Goal: Task Accomplishment & Management: Manage account settings

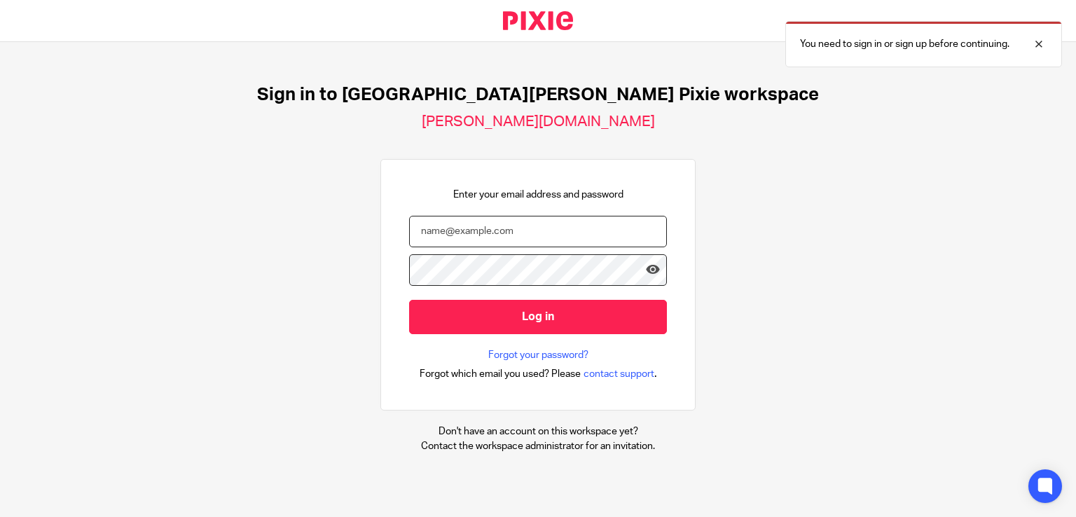
click at [463, 225] on input "email" at bounding box center [538, 232] width 258 height 32
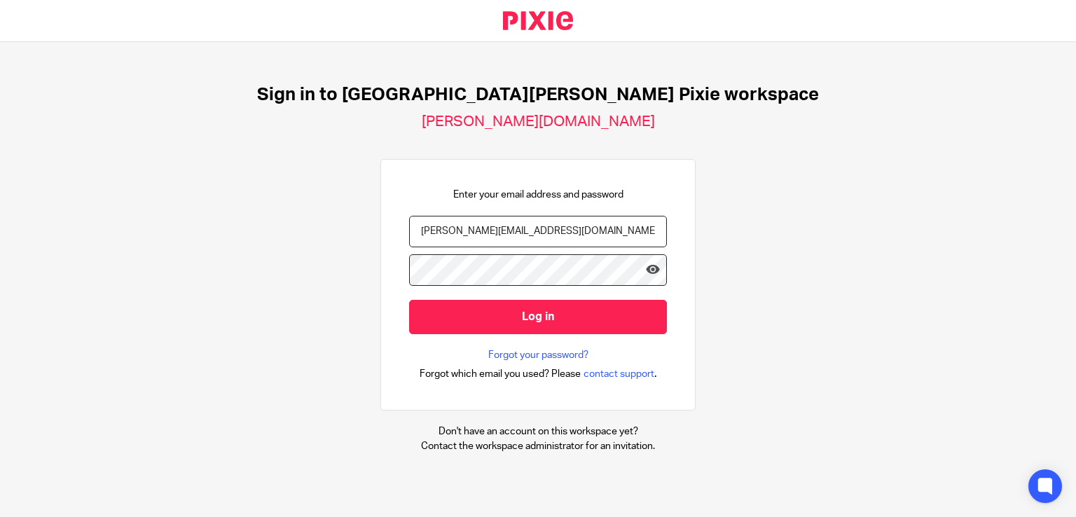
type input "[PERSON_NAME][EMAIL_ADDRESS][DOMAIN_NAME]"
click at [409, 300] on input "Log in" at bounding box center [538, 317] width 258 height 34
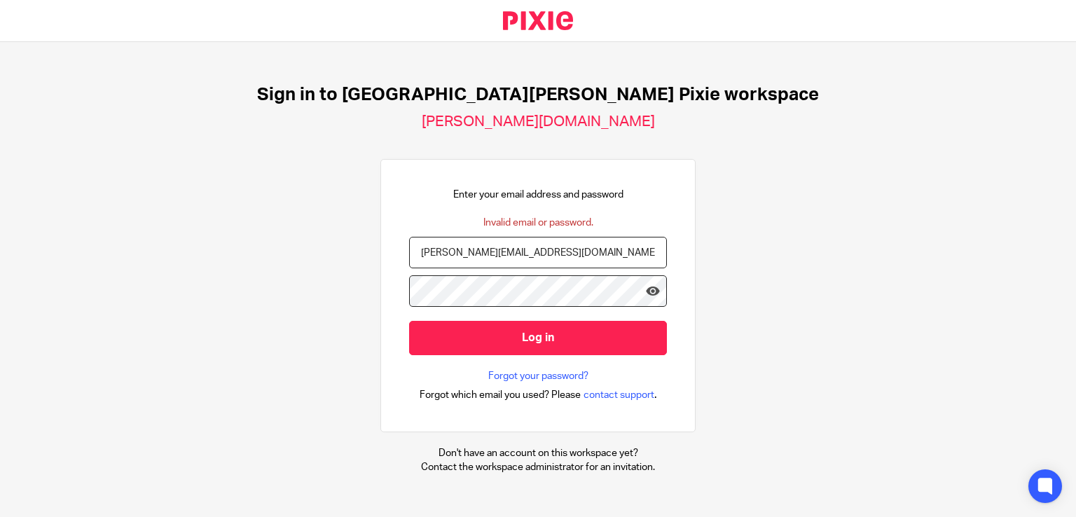
click at [488, 253] on input "joanne@holdens0uk.co.uk" at bounding box center [538, 253] width 258 height 32
drag, startPoint x: 482, startPoint y: 251, endPoint x: 493, endPoint y: 258, distance: 12.6
click at [482, 251] on input "joanne@holdensuk.co.uk" at bounding box center [538, 253] width 258 height 32
type input "joanne@holdens-uk.co.uk"
click at [409, 321] on input "Log in" at bounding box center [538, 338] width 258 height 34
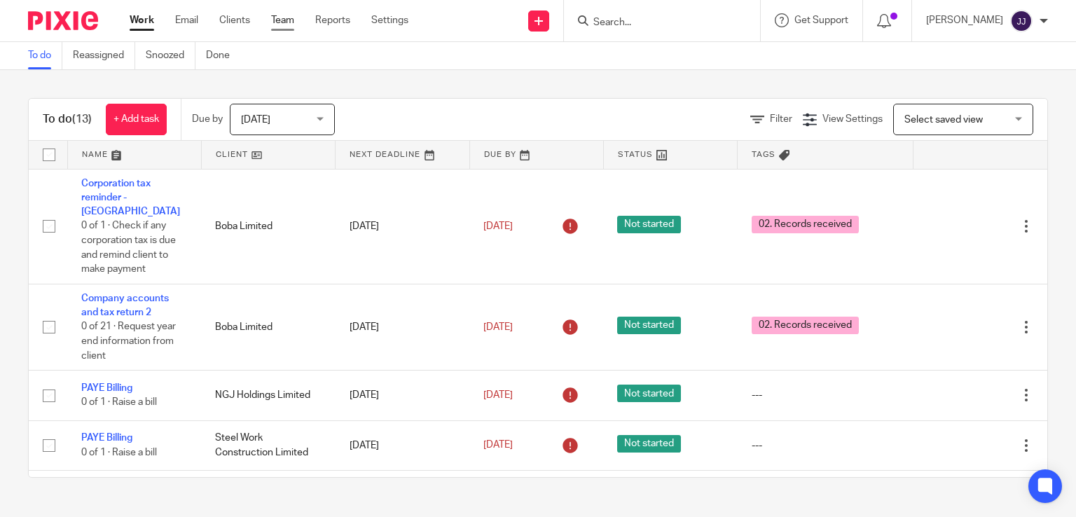
click at [286, 20] on link "Team" at bounding box center [282, 20] width 23 height 14
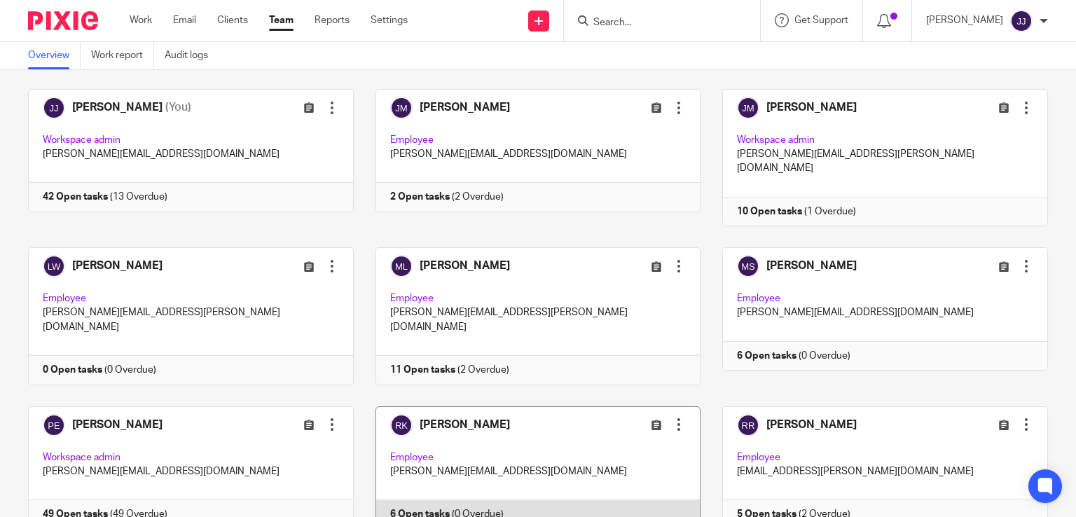
scroll to position [958, 0]
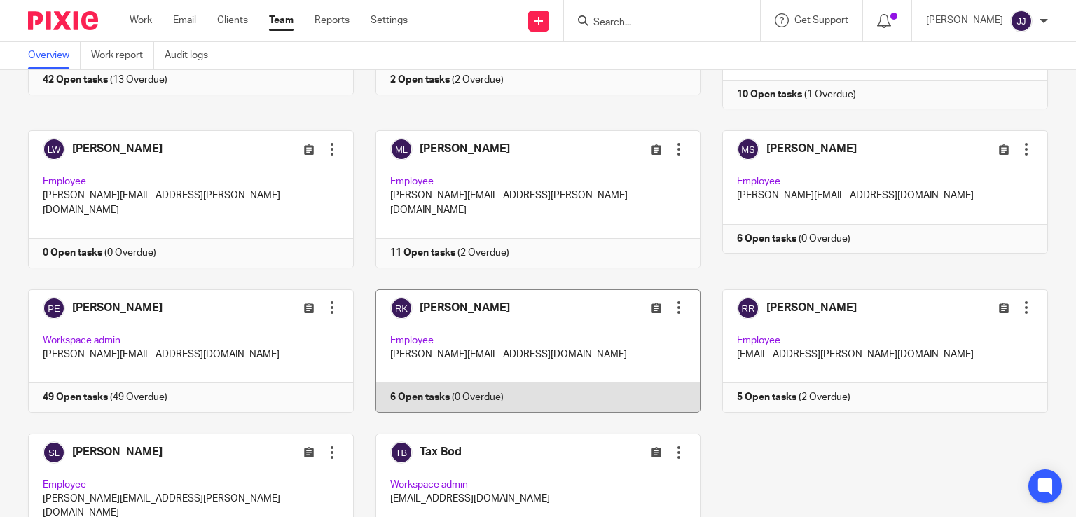
click at [567, 289] on link at bounding box center [528, 350] width 348 height 123
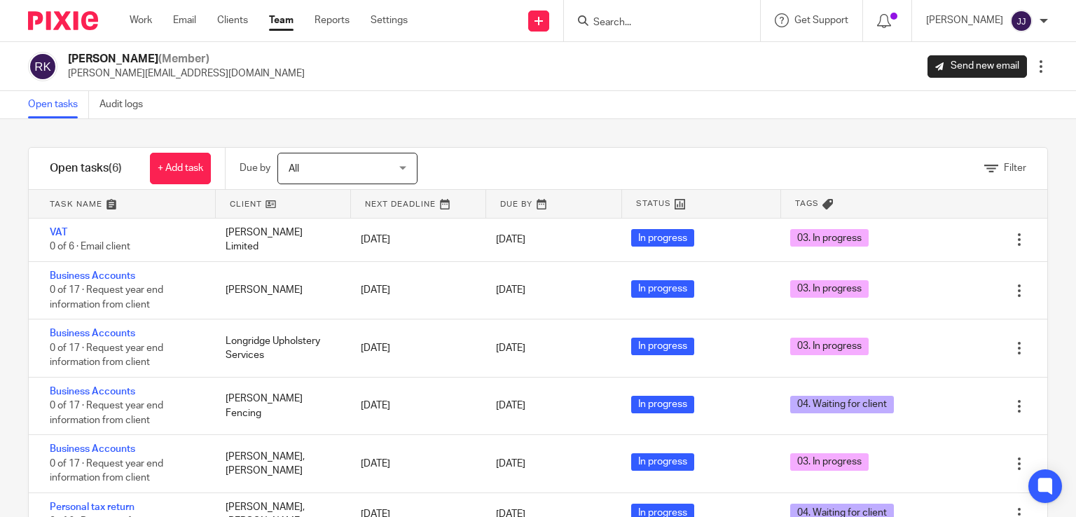
click at [286, 18] on link "Team" at bounding box center [281, 20] width 25 height 14
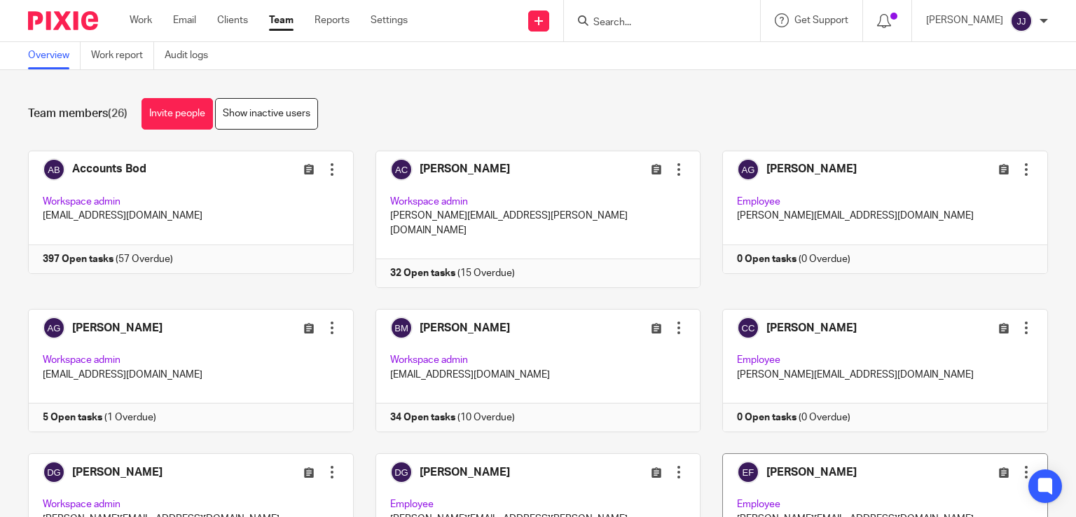
scroll to position [140, 0]
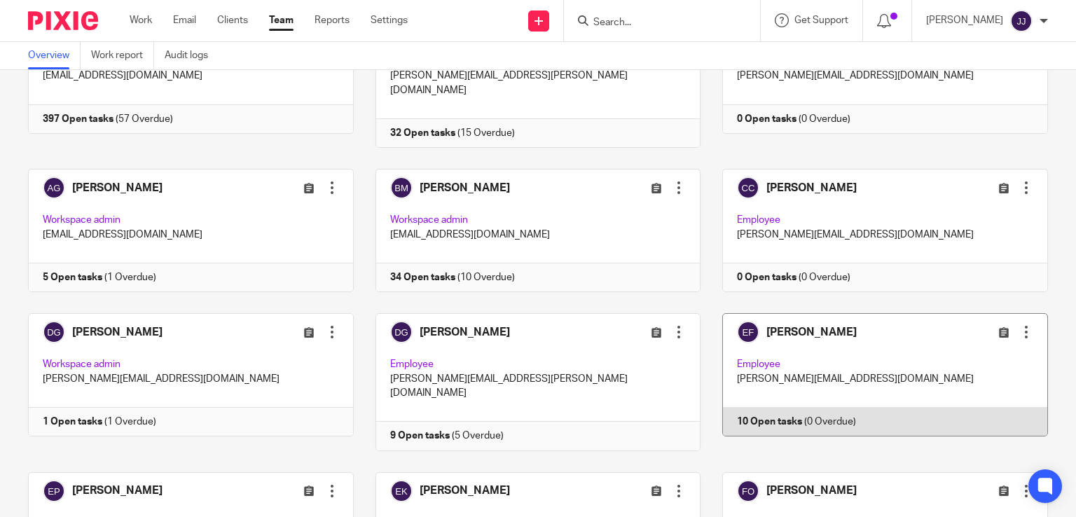
click at [795, 371] on link at bounding box center [875, 381] width 348 height 137
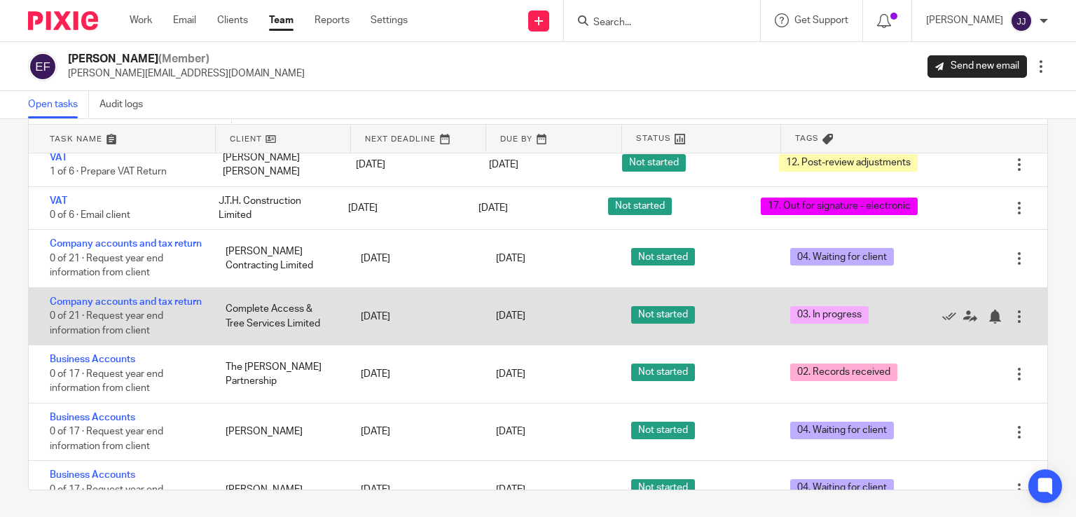
scroll to position [200, 0]
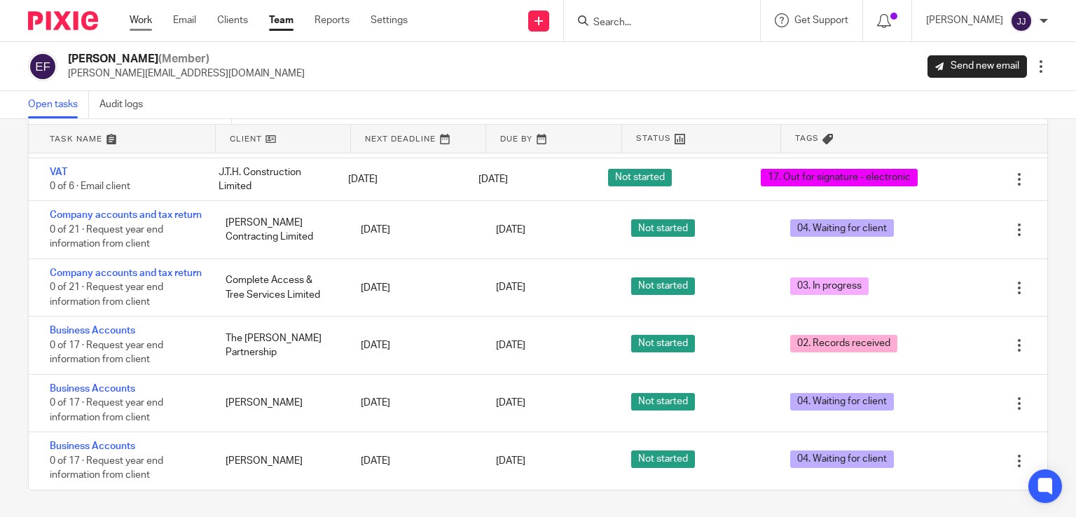
click at [152, 20] on link "Work" at bounding box center [141, 20] width 22 height 14
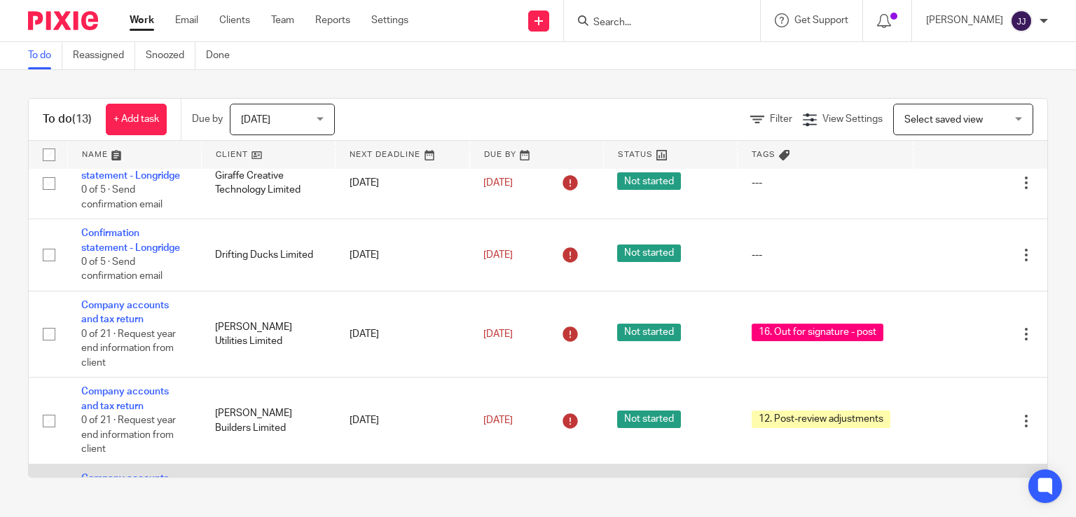
scroll to position [699, 0]
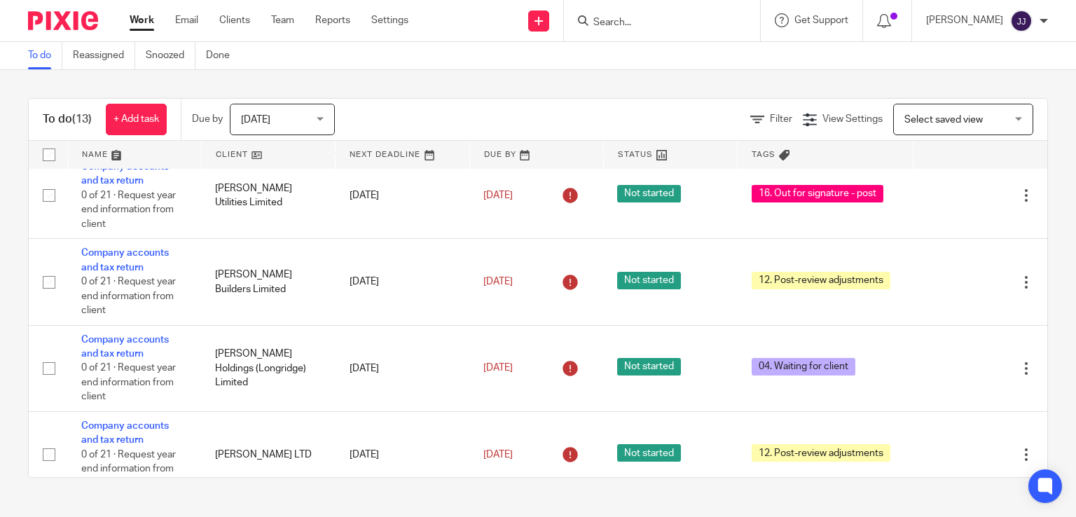
click at [296, 123] on span "[DATE]" at bounding box center [278, 118] width 74 height 29
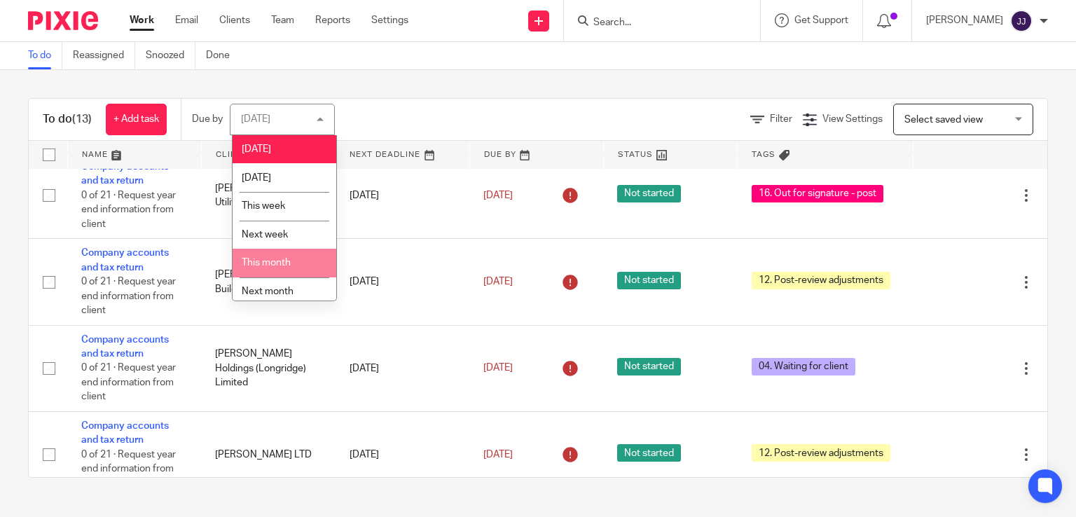
scroll to position [36, 0]
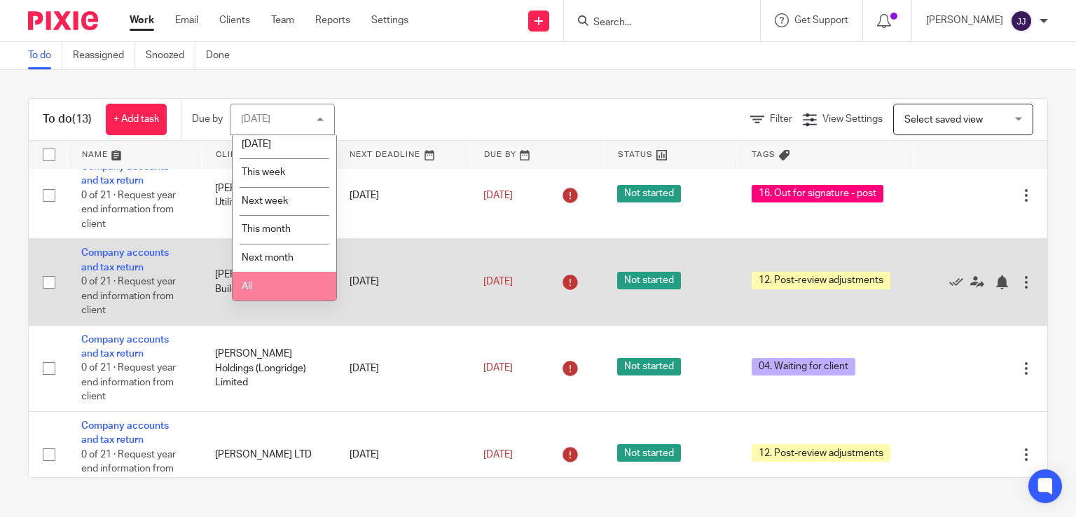
click at [285, 289] on li "All" at bounding box center [285, 286] width 104 height 29
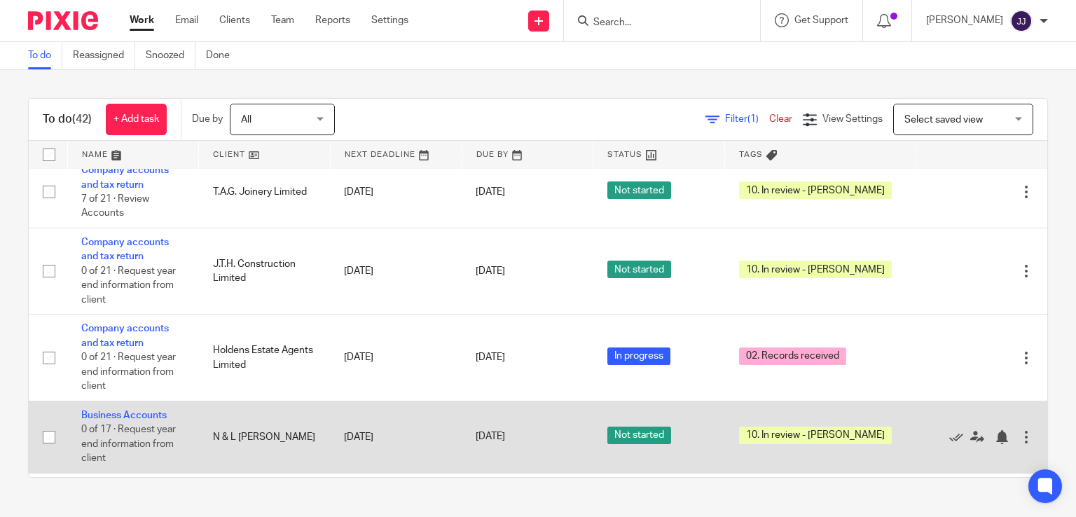
scroll to position [2032, 0]
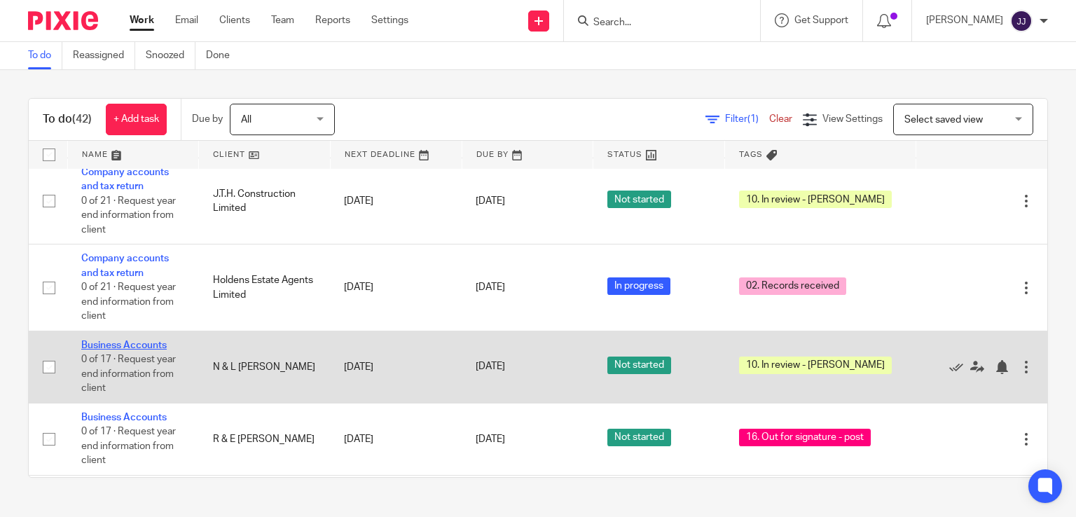
click at [154, 341] on link "Business Accounts" at bounding box center [123, 346] width 85 height 10
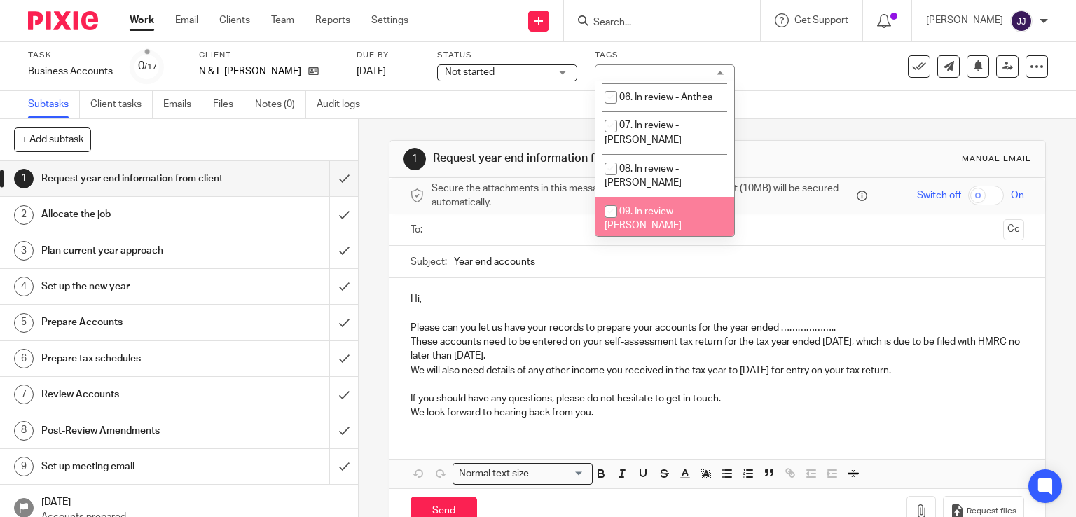
scroll to position [280, 0]
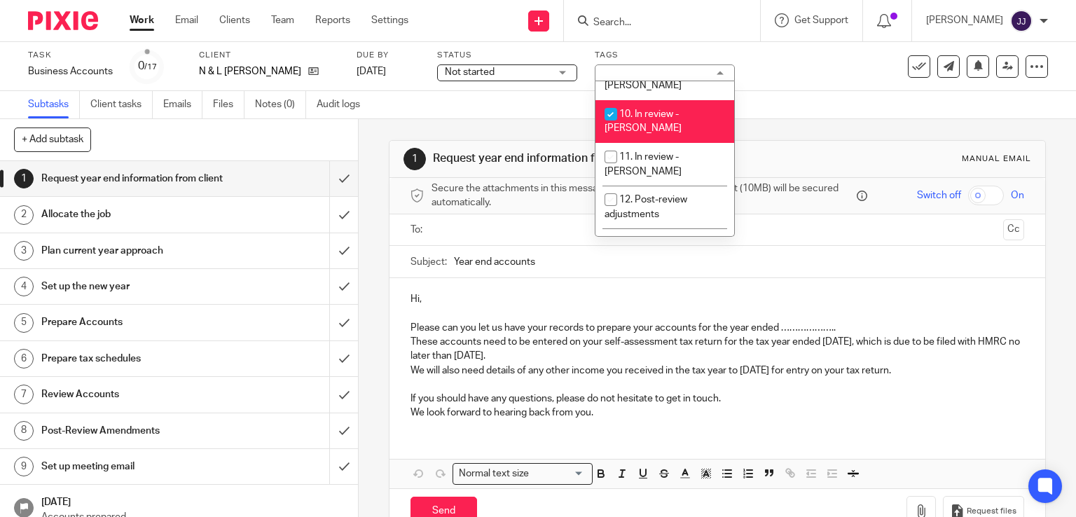
click at [677, 104] on li "10. In review - [PERSON_NAME]" at bounding box center [665, 121] width 139 height 43
checkbox input "false"
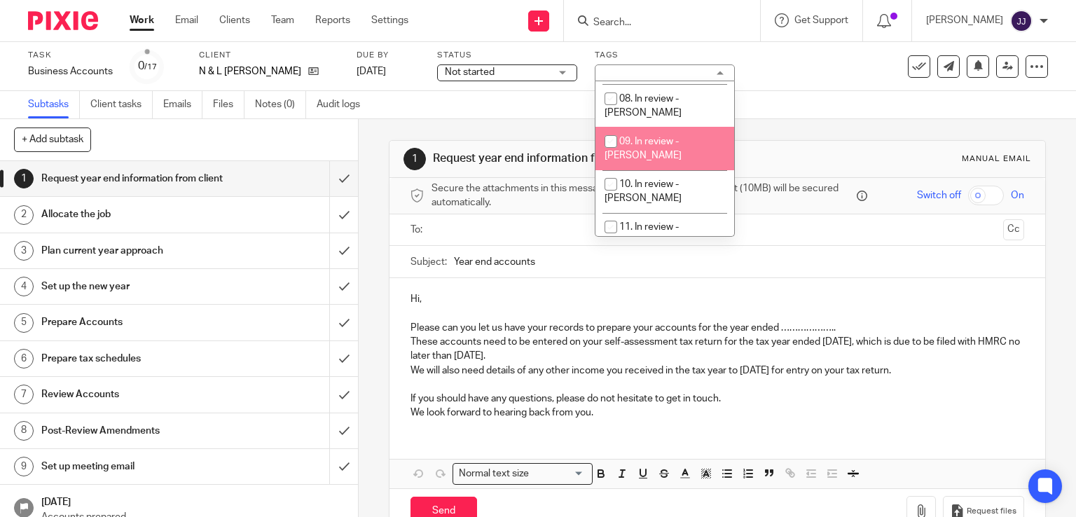
scroll to position [140, 0]
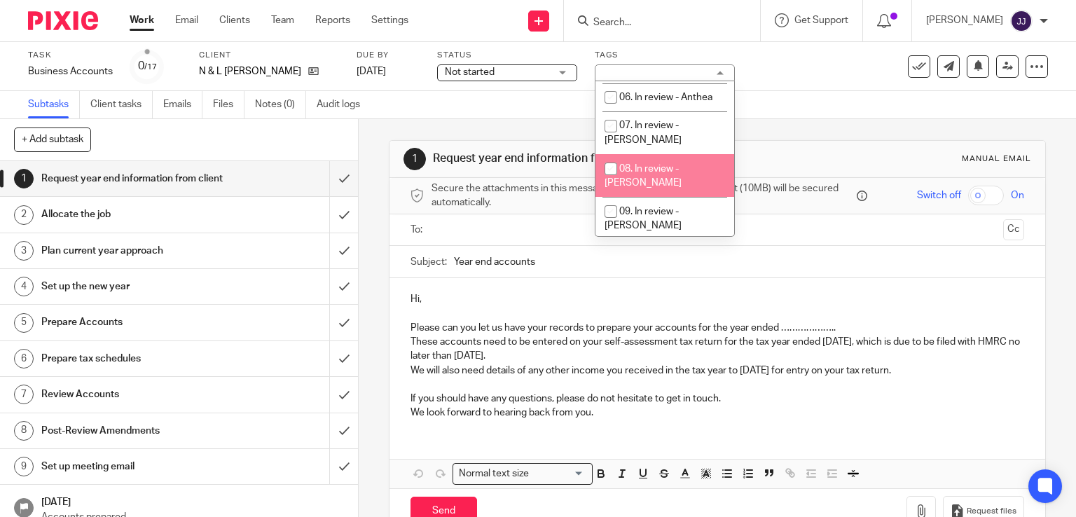
click at [676, 164] on span "08. In review - Ben" at bounding box center [643, 176] width 77 height 25
checkbox input "true"
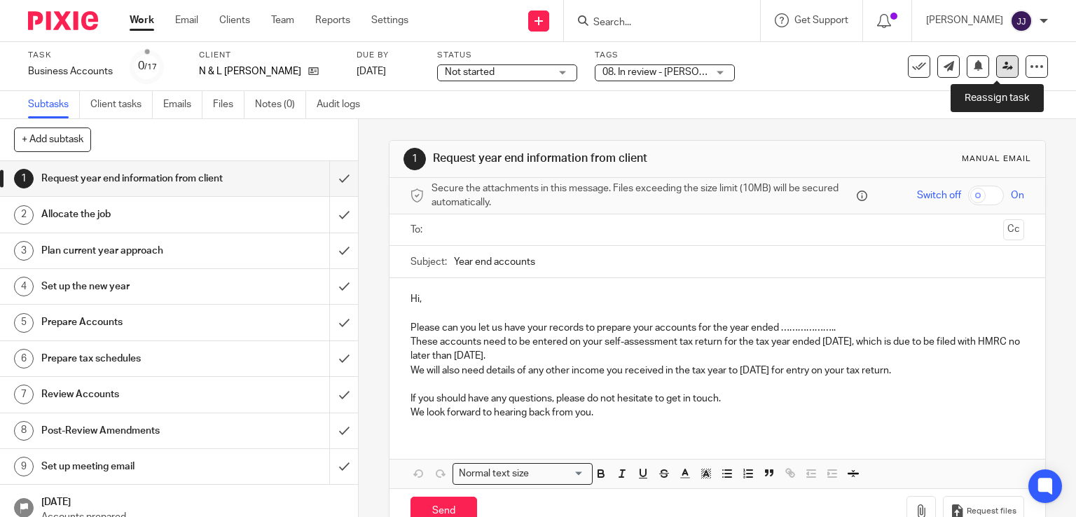
click at [1003, 66] on icon at bounding box center [1008, 66] width 11 height 11
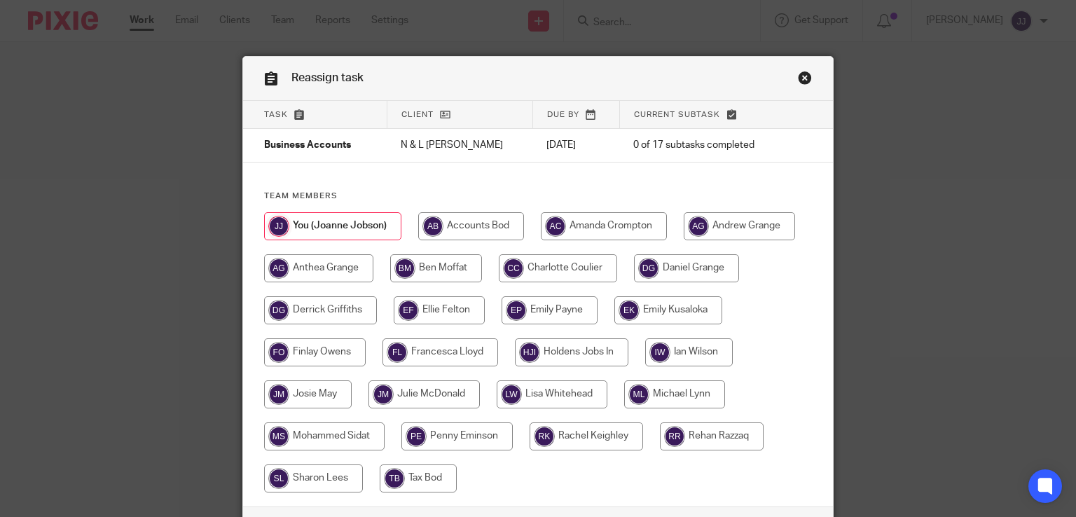
click at [447, 266] on input "radio" at bounding box center [436, 268] width 92 height 28
radio input "true"
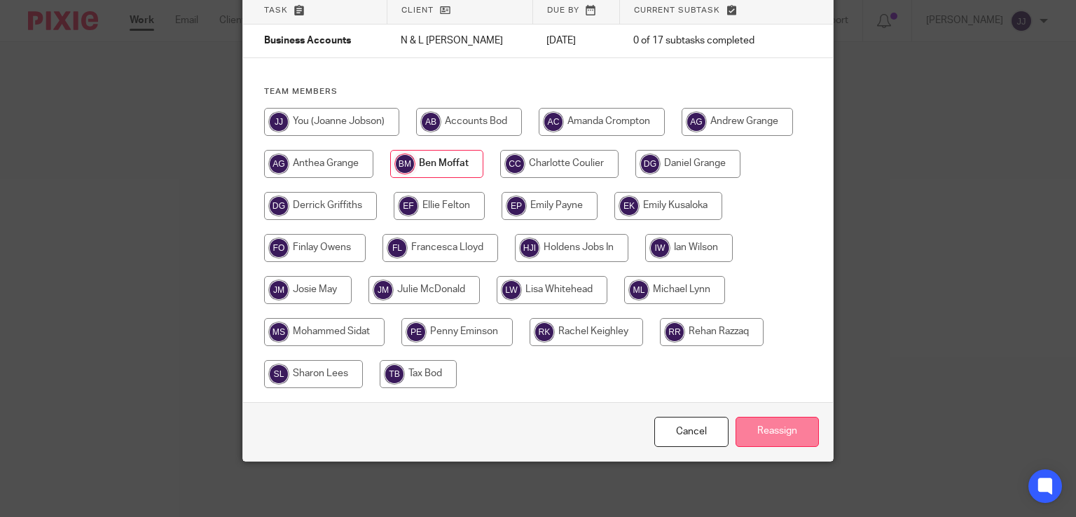
click at [751, 427] on input "Reassign" at bounding box center [777, 432] width 83 height 30
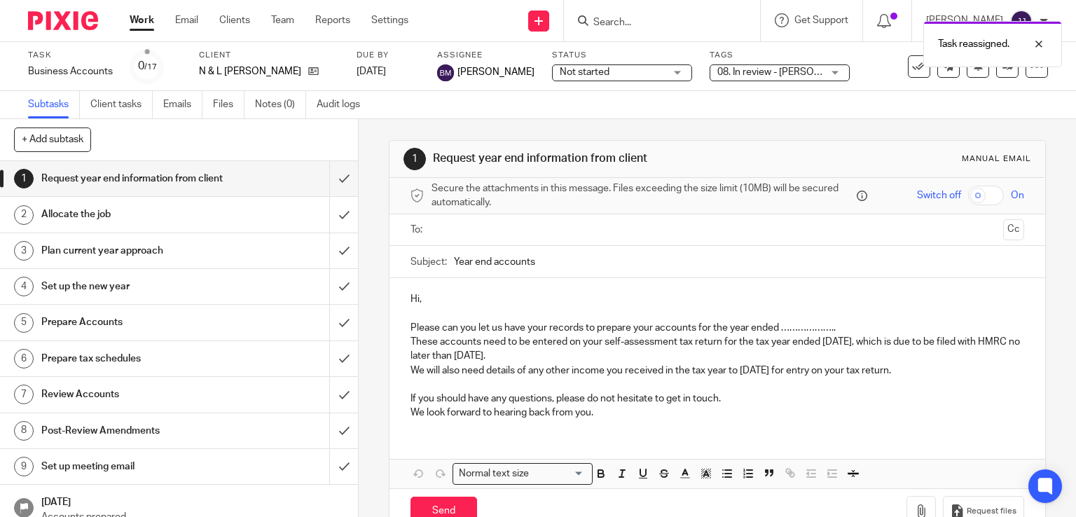
click at [144, 22] on link "Work" at bounding box center [142, 20] width 25 height 14
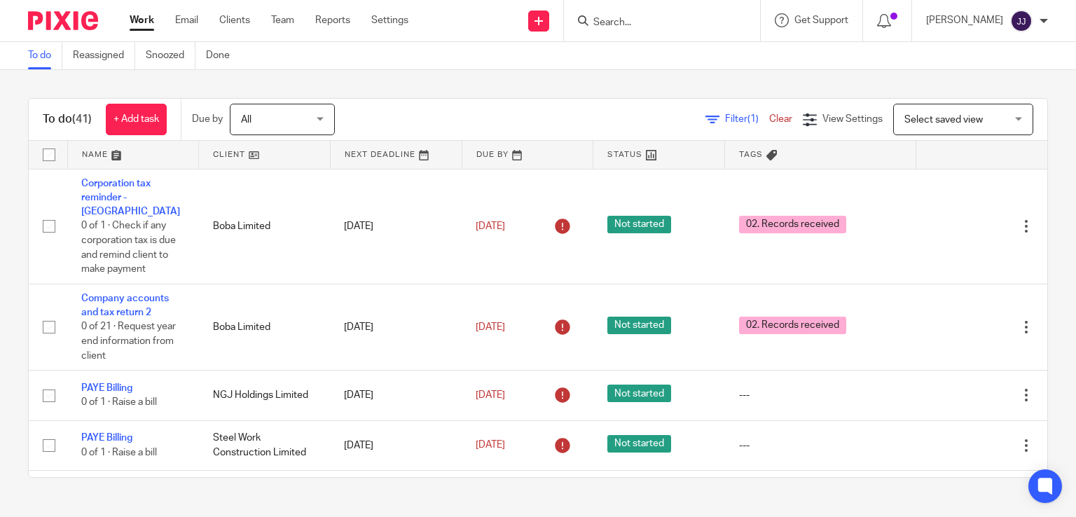
click at [732, 159] on th "Tags" at bounding box center [820, 155] width 191 height 28
click at [767, 154] on icon at bounding box center [772, 155] width 11 height 11
click at [725, 123] on span "Filter (1)" at bounding box center [747, 119] width 44 height 10
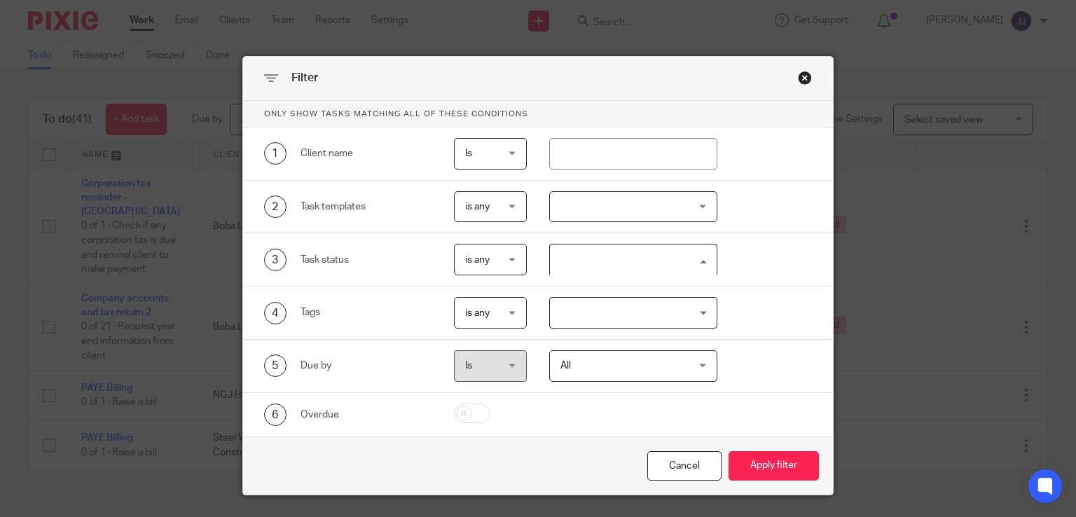
click at [619, 254] on input "Search for option" at bounding box center [630, 259] width 158 height 25
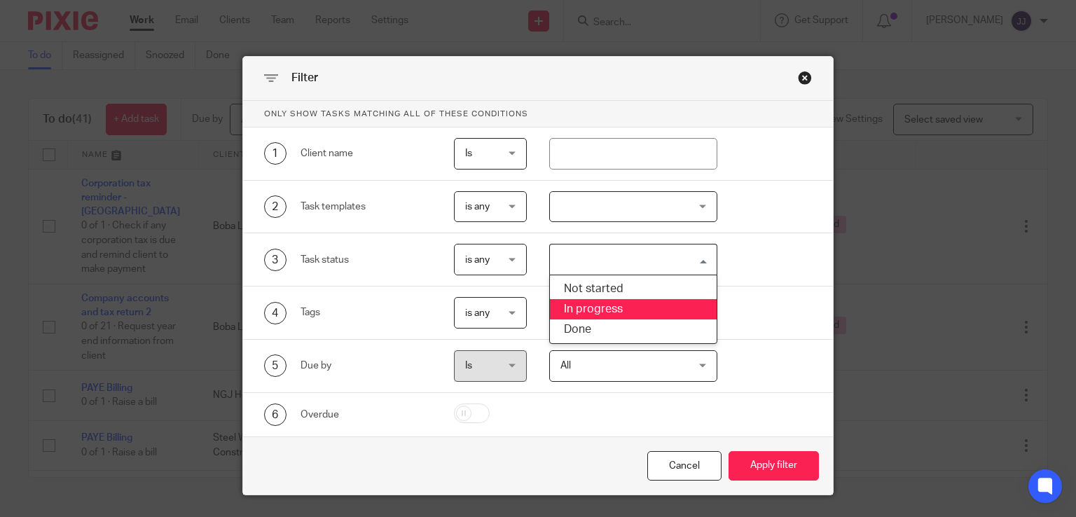
scroll to position [34, 0]
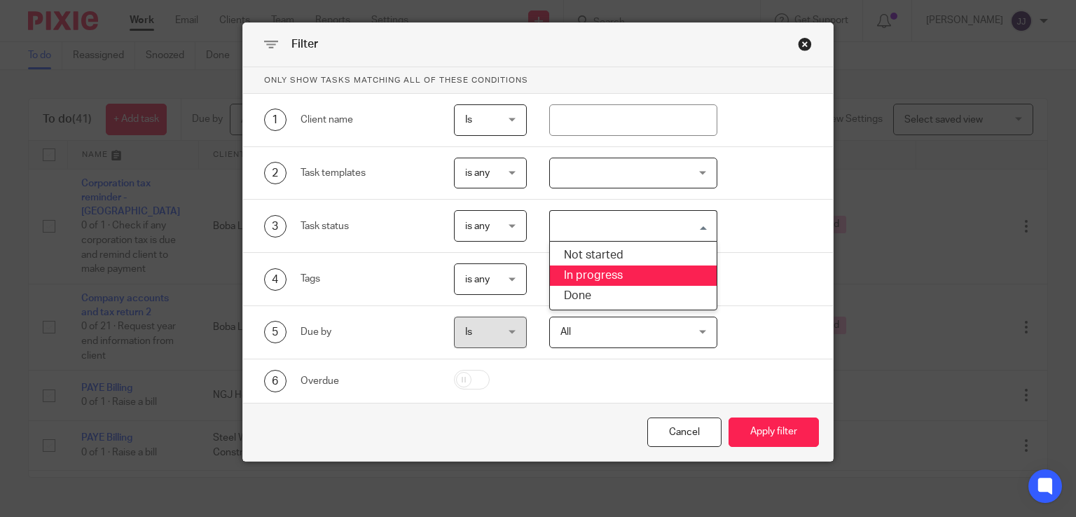
click at [720, 270] on div "4 Tags is any is any is any is all is none is_any Loading..." at bounding box center [527, 279] width 570 height 32
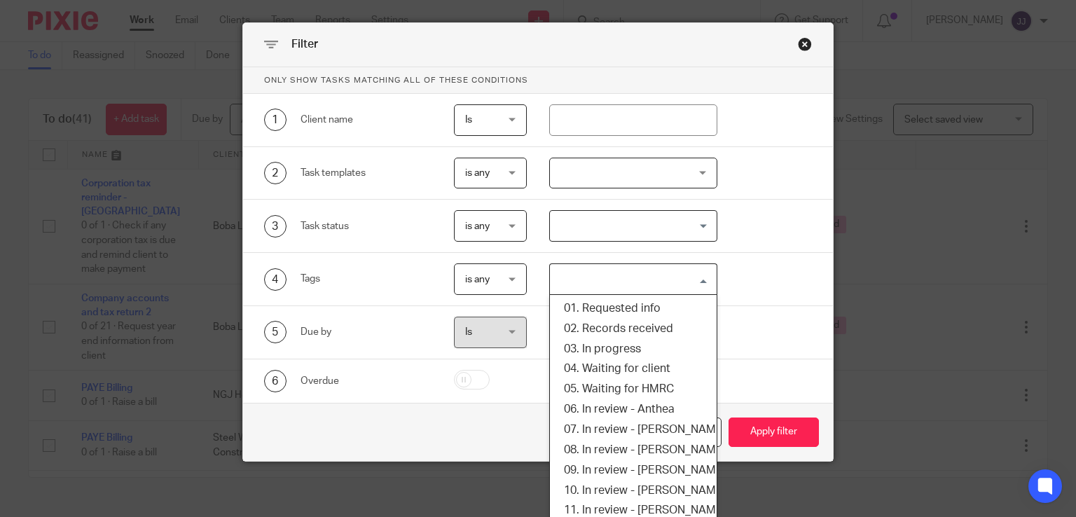
click at [631, 280] on input "Search for option" at bounding box center [630, 279] width 158 height 25
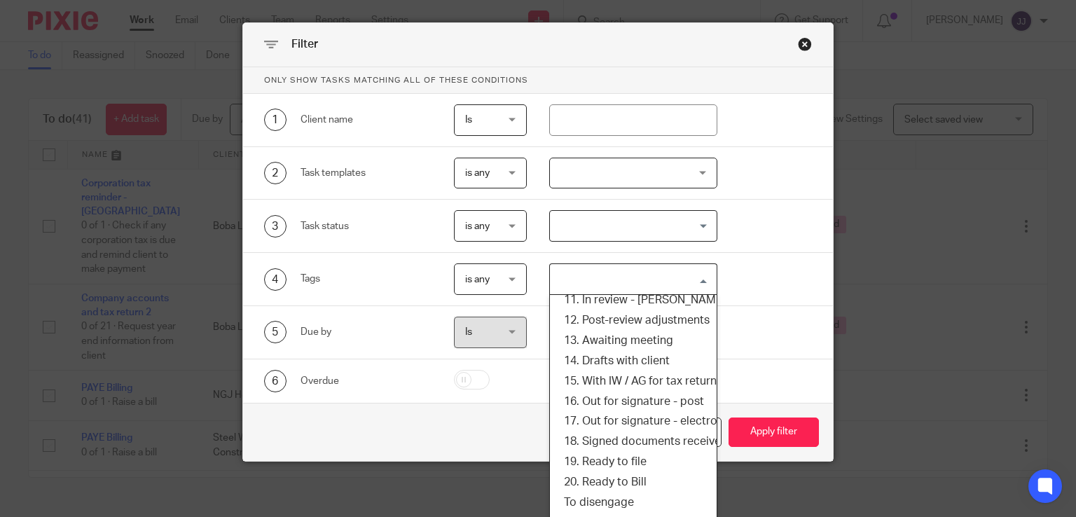
scroll to position [140, 0]
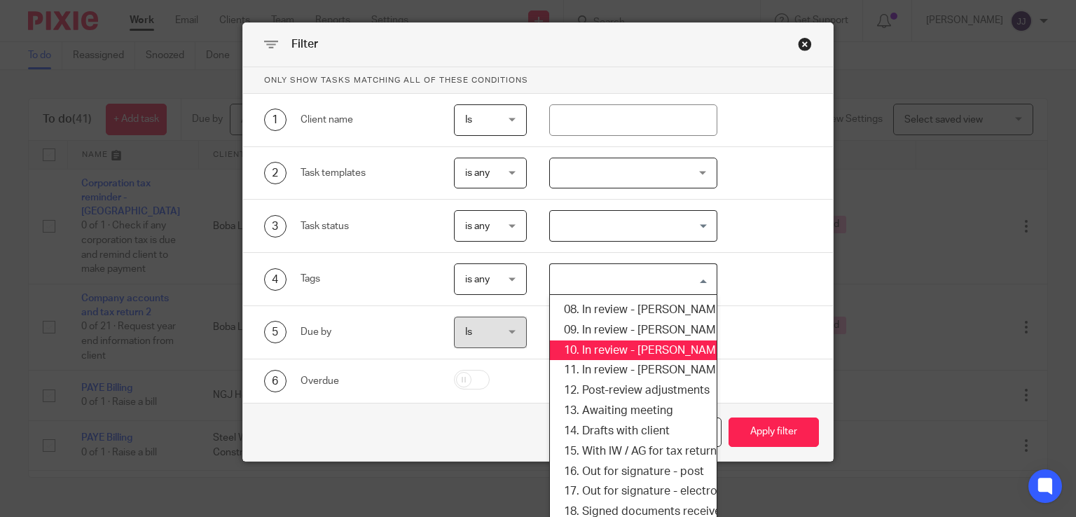
click at [613, 354] on li "10. In review - Joanne" at bounding box center [633, 351] width 167 height 20
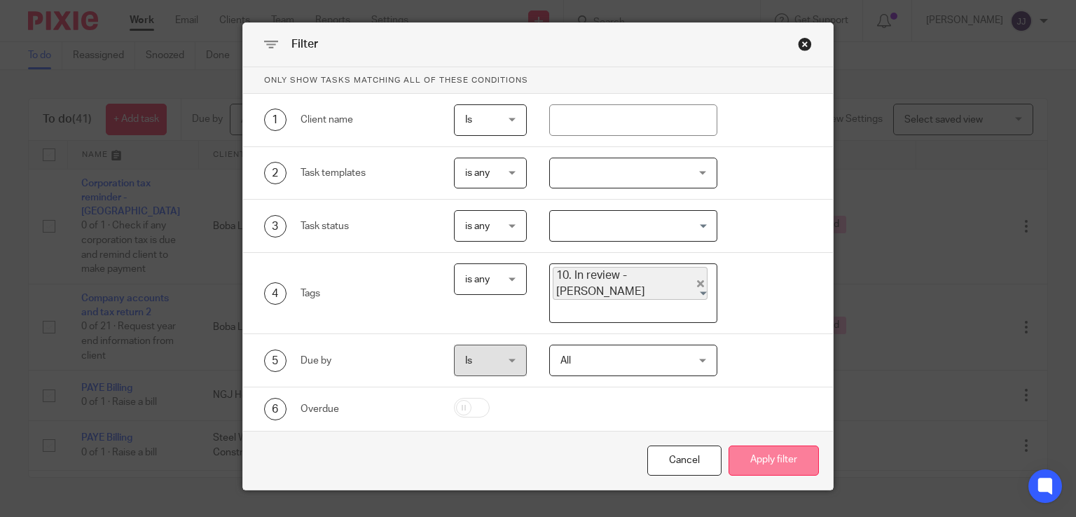
click at [751, 446] on button "Apply filter" at bounding box center [774, 461] width 90 height 30
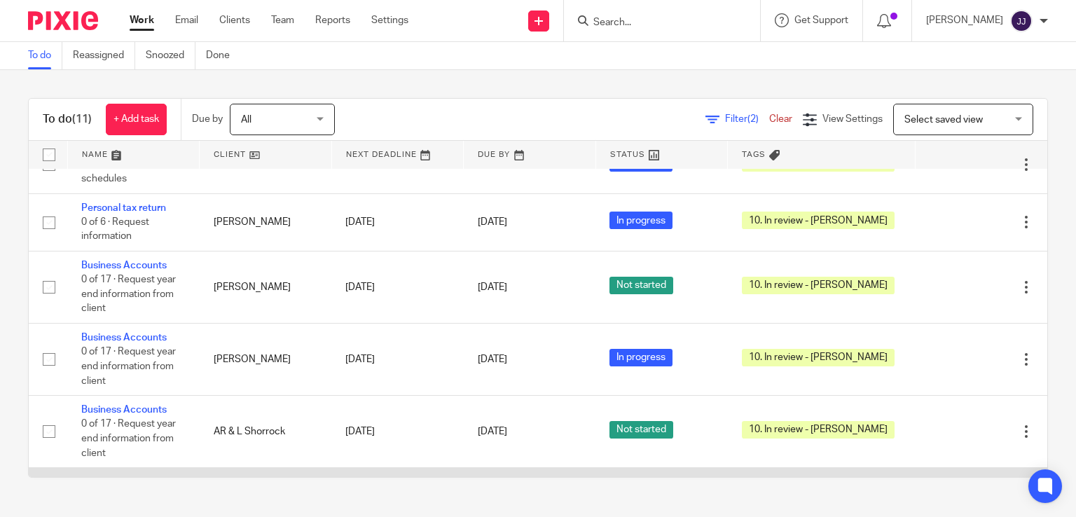
scroll to position [493, 0]
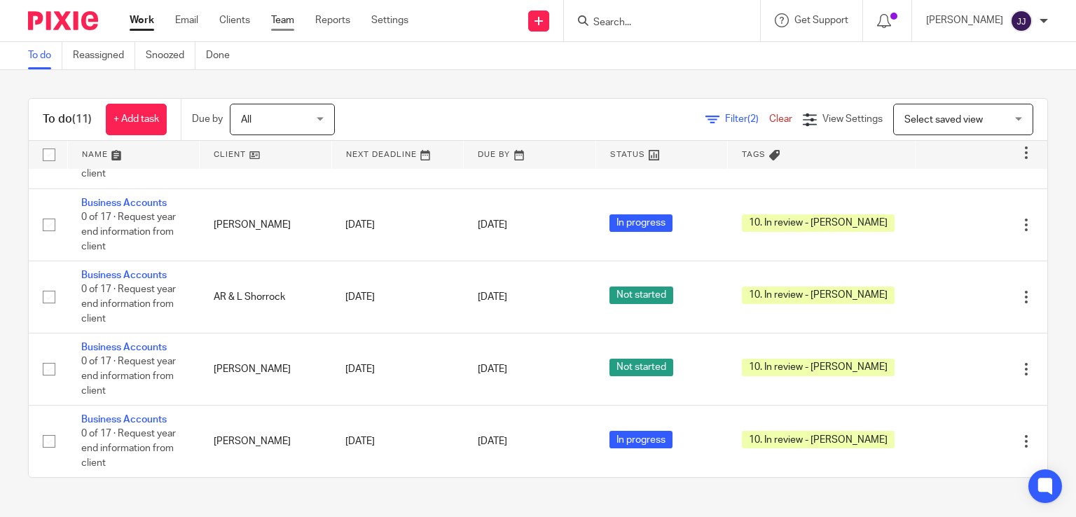
click at [278, 19] on link "Team" at bounding box center [282, 20] width 23 height 14
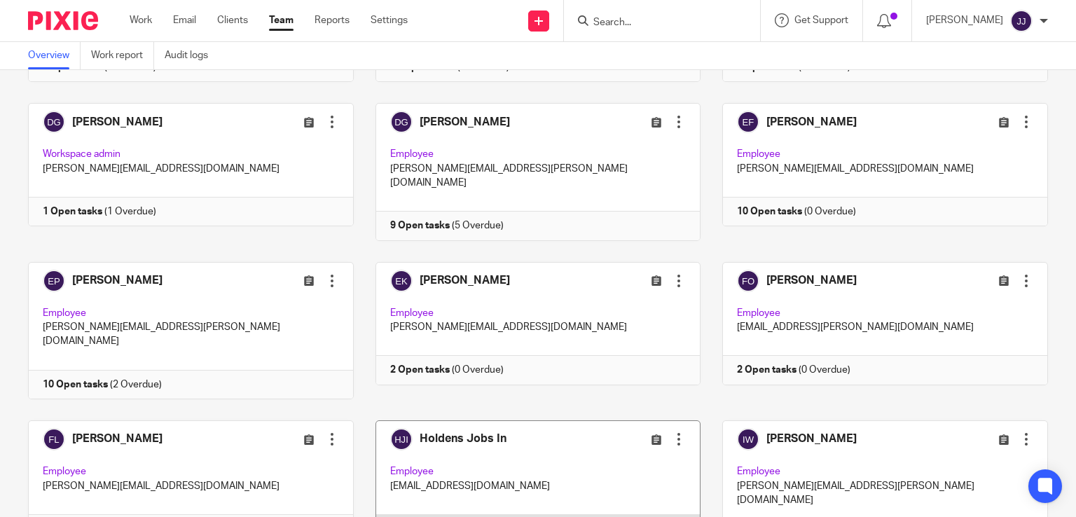
scroll to position [420, 0]
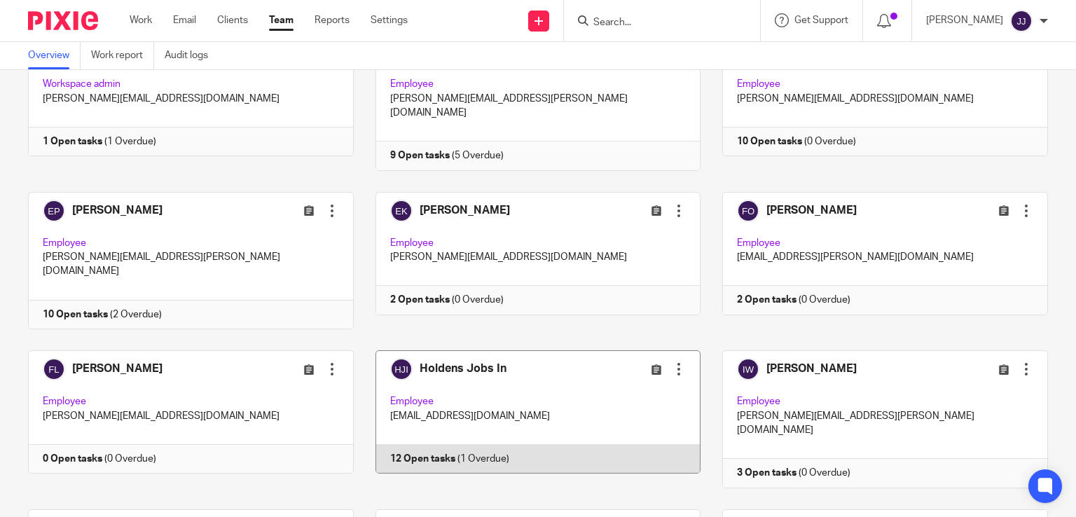
click at [521, 350] on link at bounding box center [528, 418] width 348 height 137
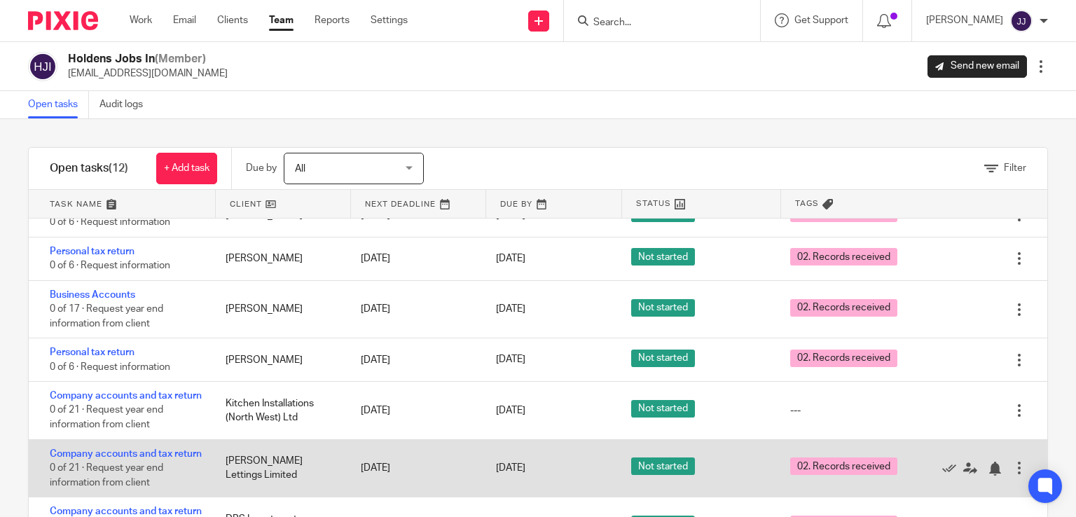
scroll to position [65, 0]
